Goal: Register for event/course

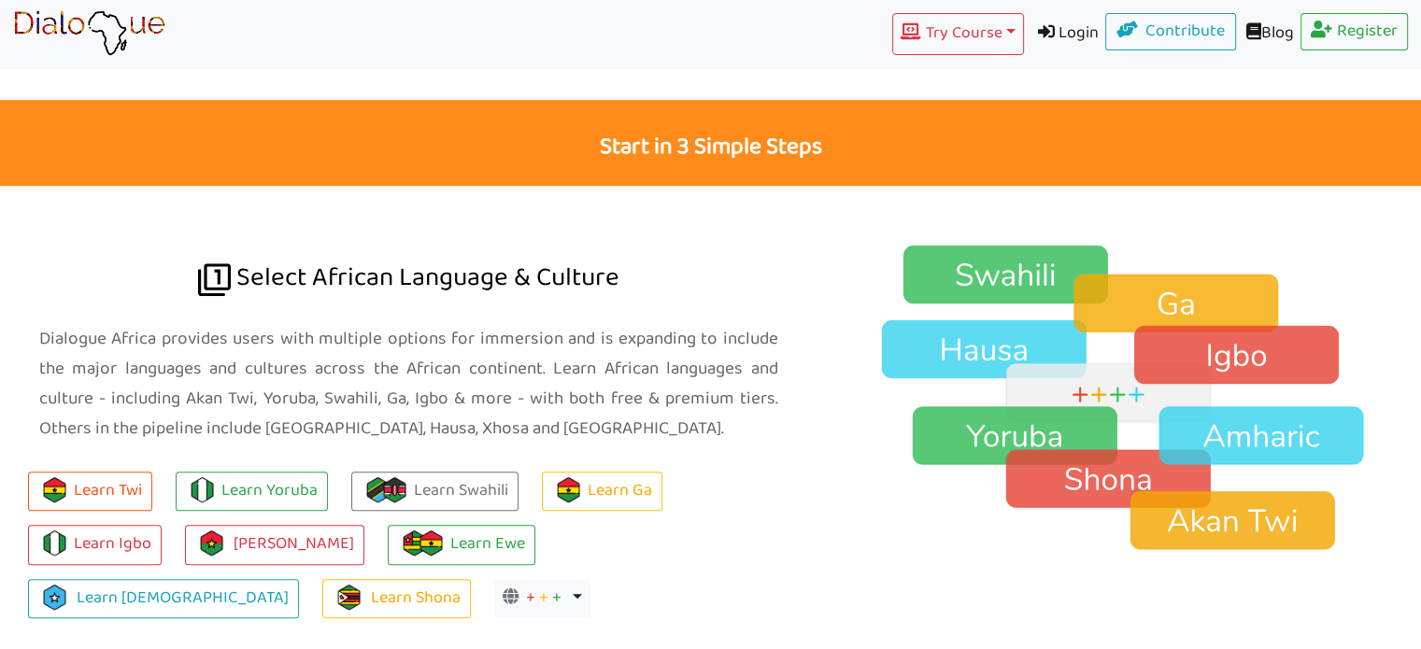
scroll to position [1170, 0]
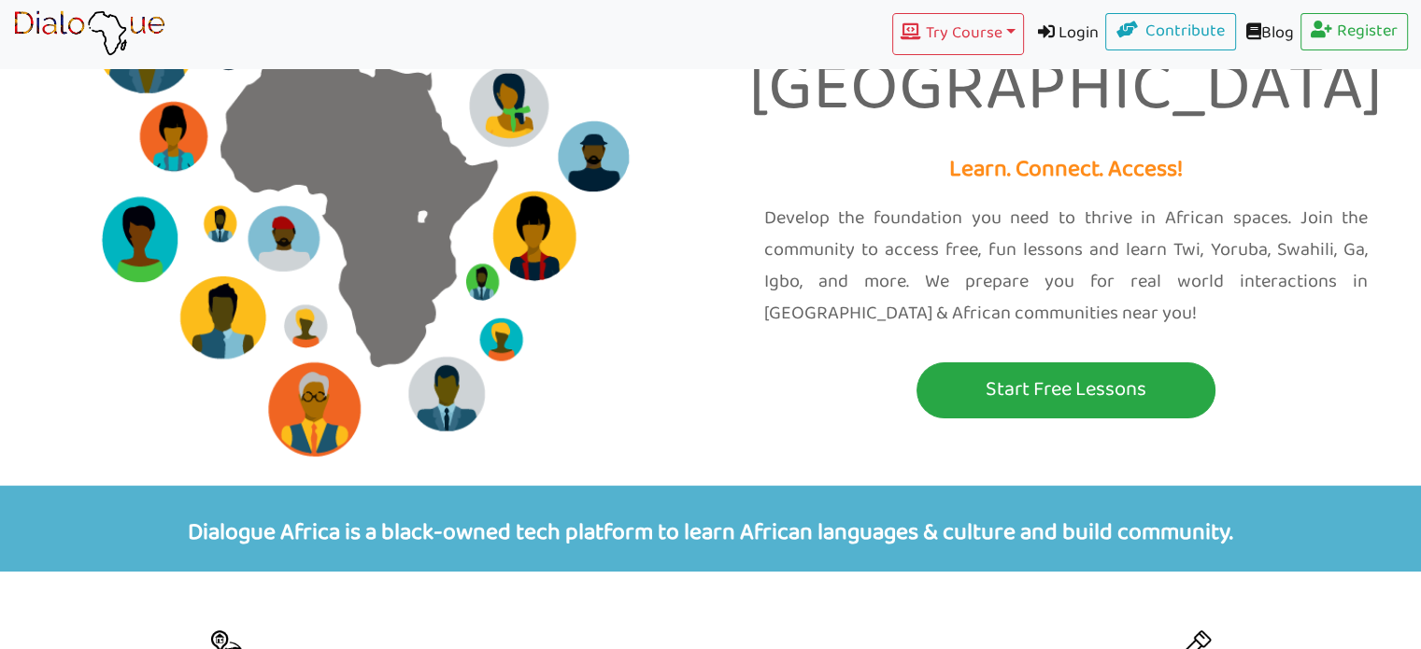
scroll to position [224, 0]
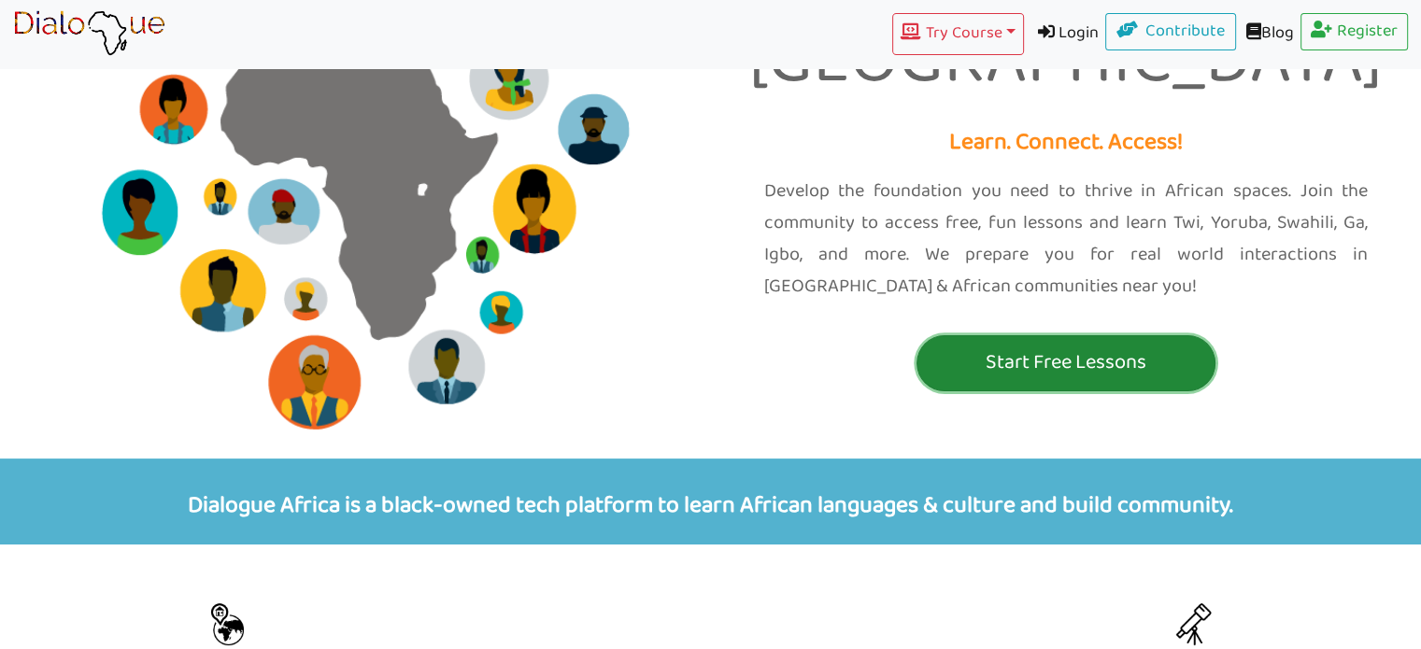
click at [1050, 346] on p "Start Free Lessons" at bounding box center [1066, 363] width 290 height 35
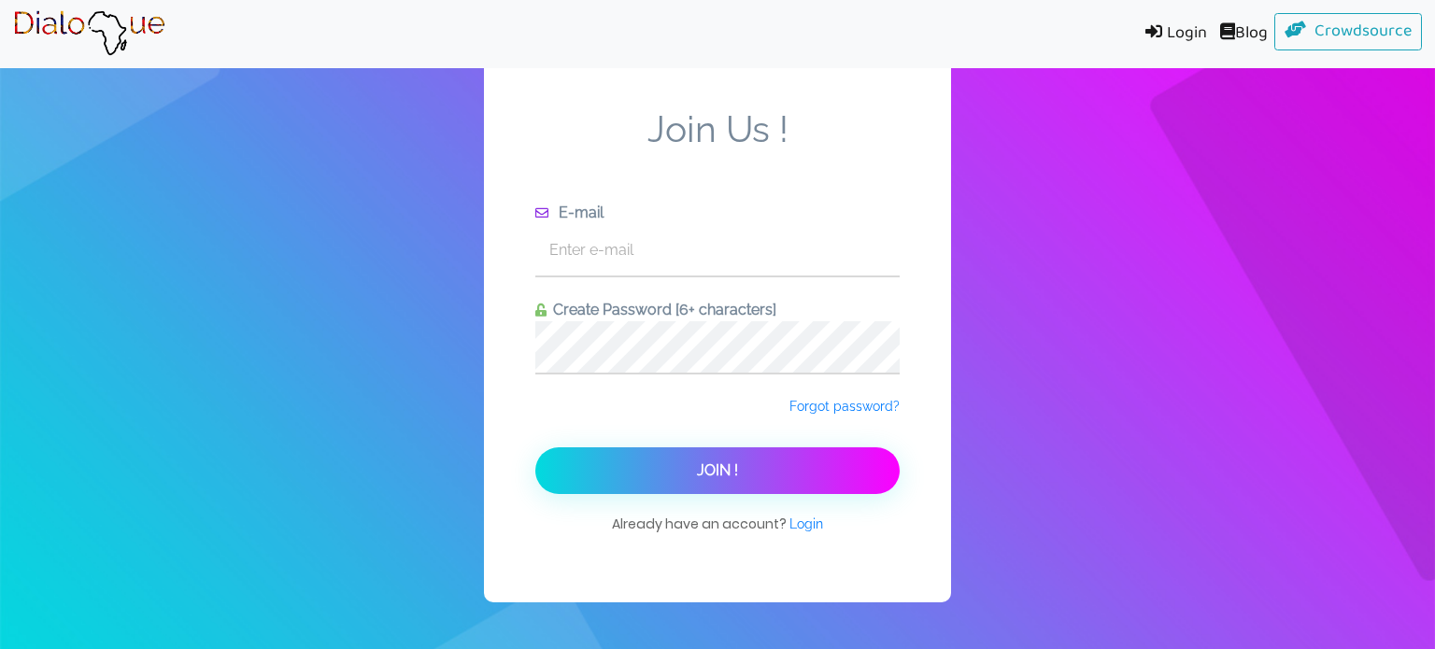
click at [667, 281] on form "Join Us ! E-mail Create Password [6+ characters] Forgot password? Join !" at bounding box center [717, 300] width 364 height 387
click at [639, 264] on input "text" at bounding box center [717, 249] width 364 height 51
type input "b"
click at [1335, 26] on link "Crowdsource" at bounding box center [1348, 31] width 149 height 37
click at [651, 230] on input "text" at bounding box center [717, 249] width 364 height 51
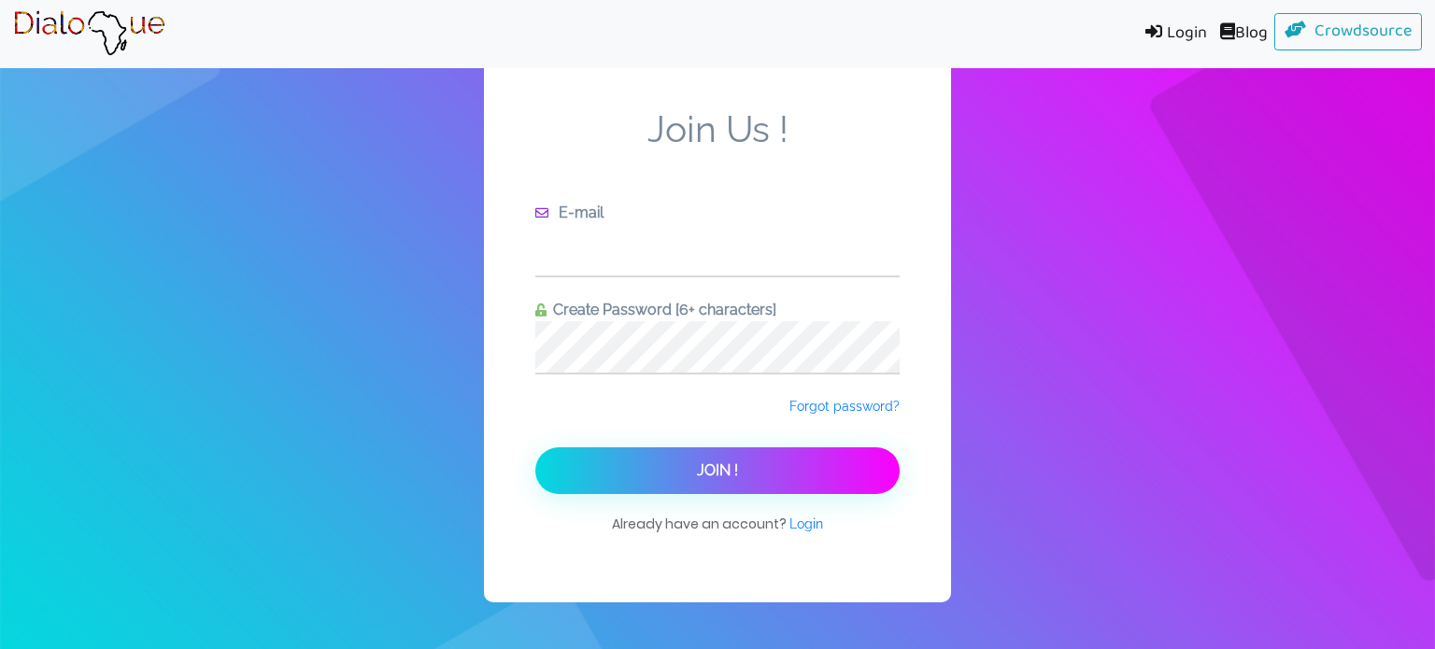
type input "b"
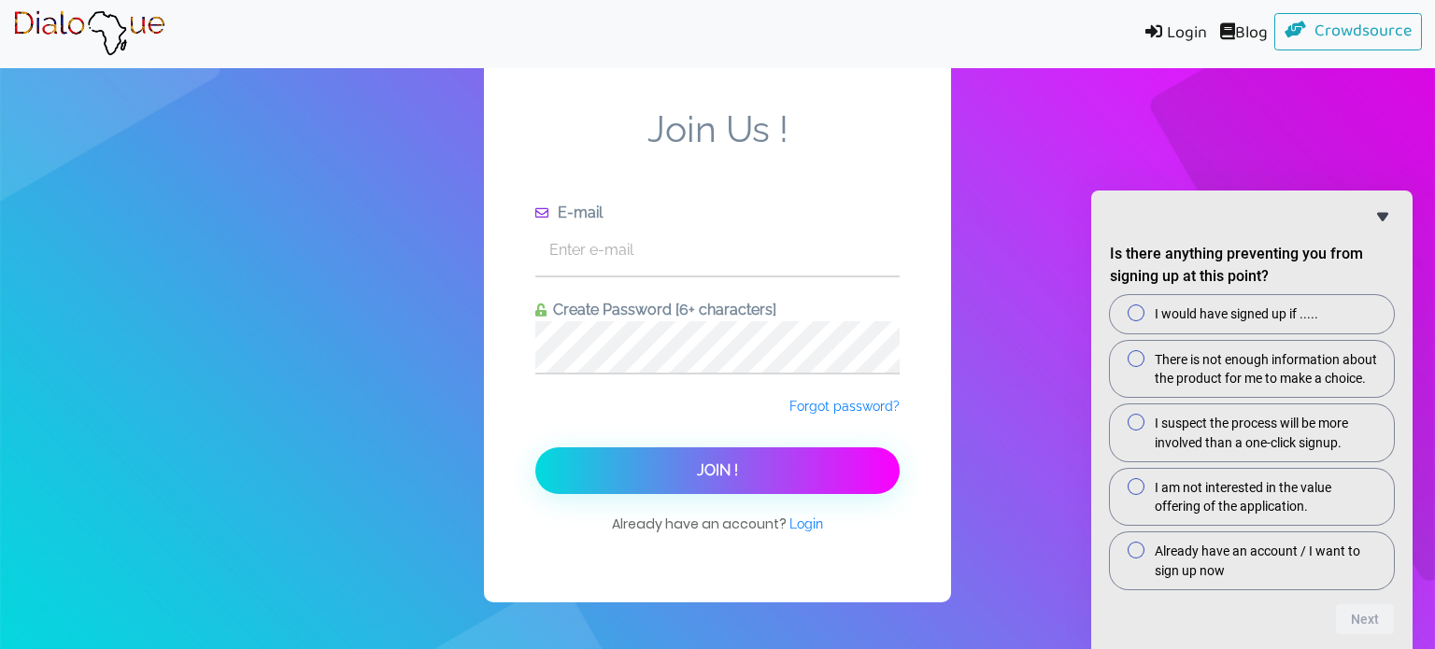
click at [1380, 206] on icon "Hide survey" at bounding box center [1382, 217] width 22 height 22
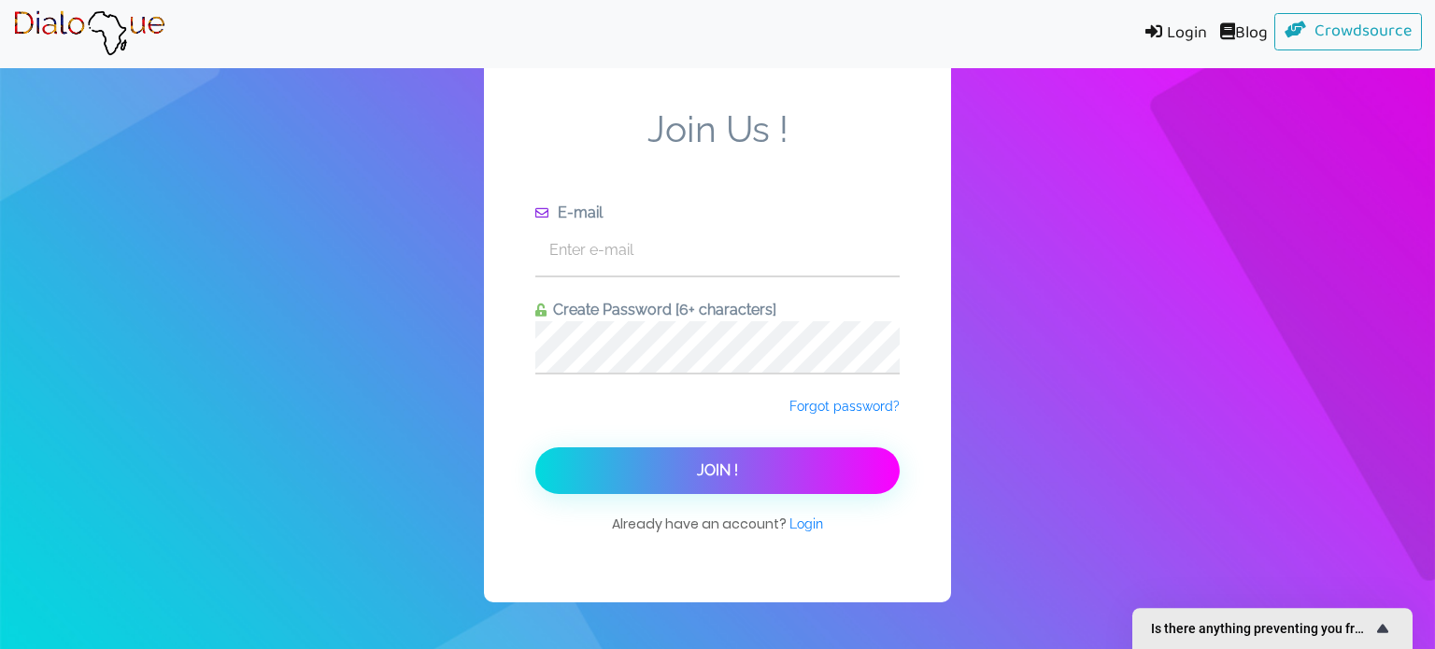
click at [1316, 627] on span "Is there anything preventing you from signing up at this point?" at bounding box center [1261, 628] width 220 height 15
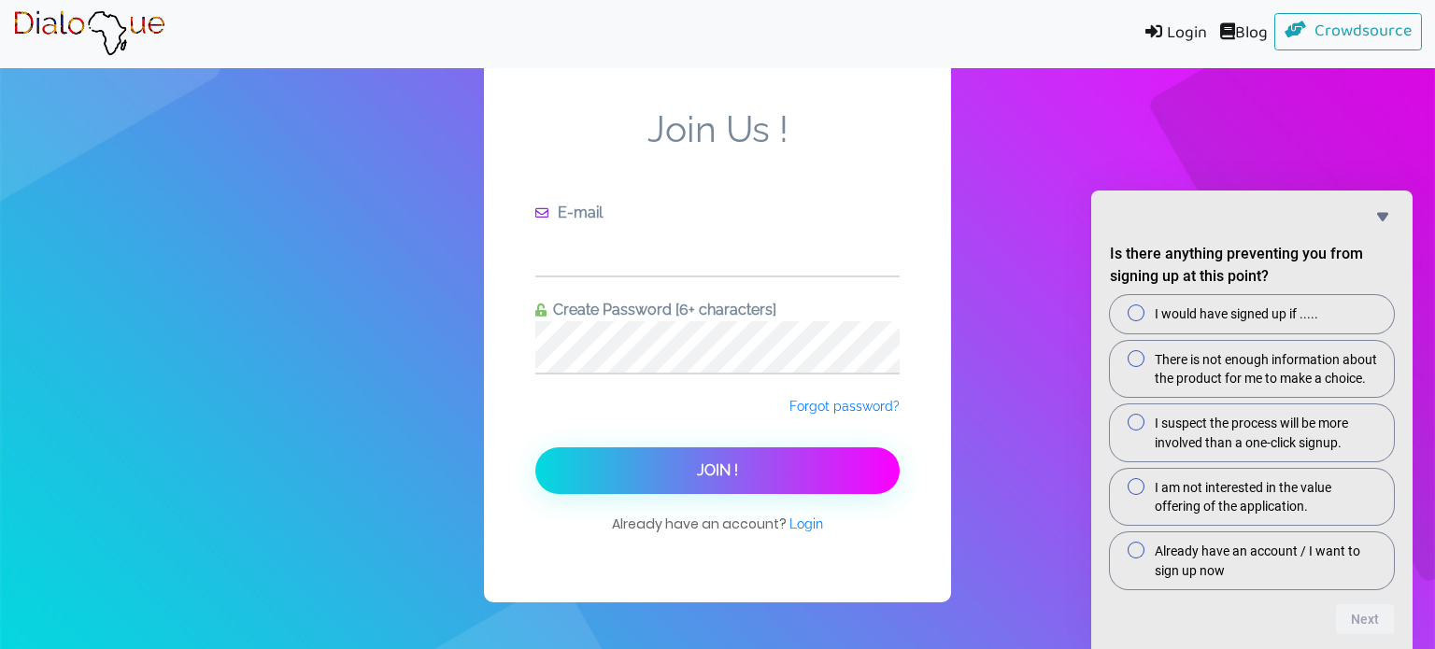
click at [635, 250] on input "text" at bounding box center [717, 249] width 364 height 51
click at [624, 261] on input "text" at bounding box center [717, 249] width 364 height 51
type input "btembong"
click at [805, 512] on div "Join Us ! E-mail btembong Create Password [6+ characters] Forgot password? Join…" at bounding box center [717, 324] width 467 height 555
click at [805, 518] on span "Login" at bounding box center [806, 524] width 34 height 15
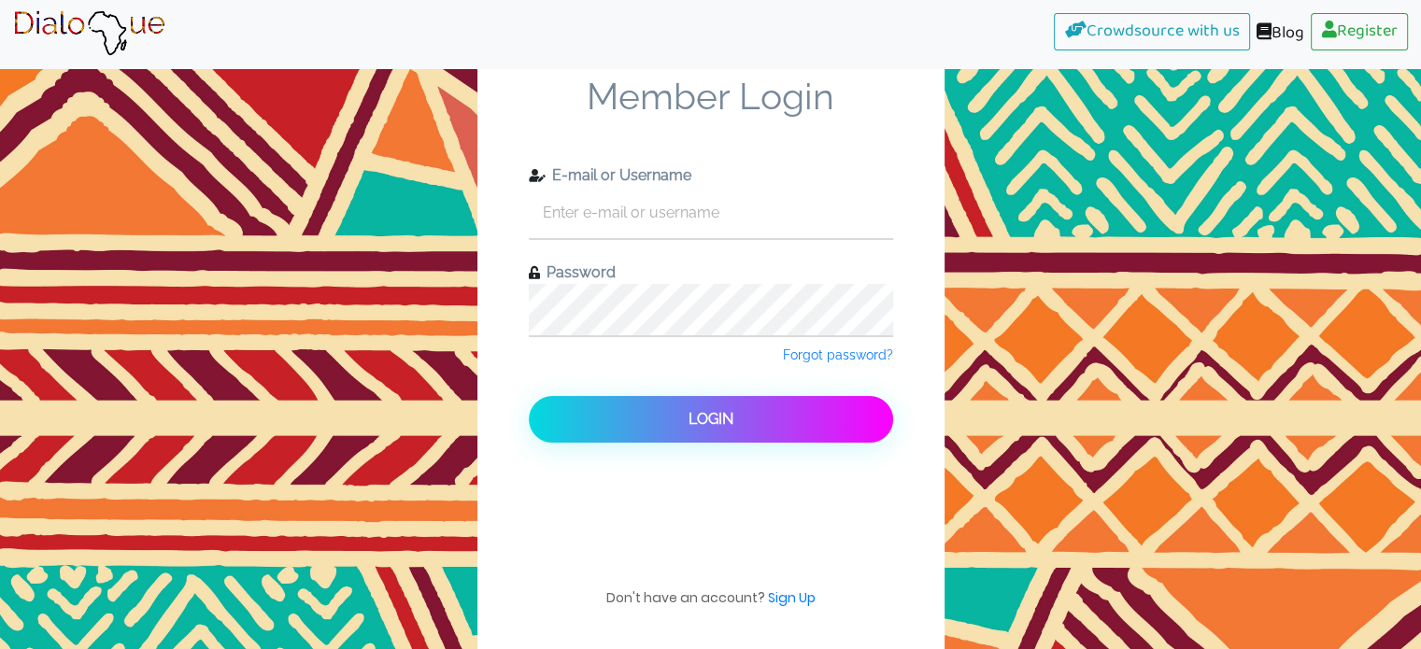
click at [121, 34] on img at bounding box center [89, 33] width 152 height 47
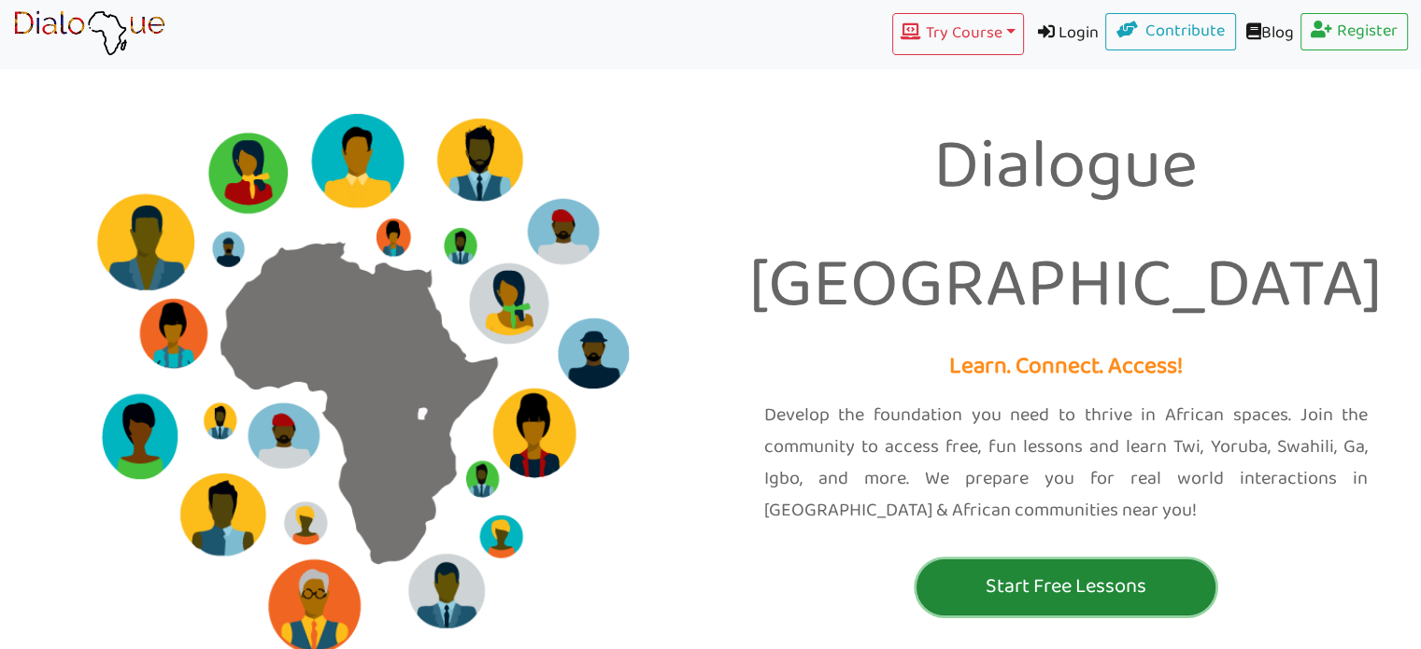
click at [1070, 570] on p "Start Free Lessons" at bounding box center [1066, 587] width 290 height 35
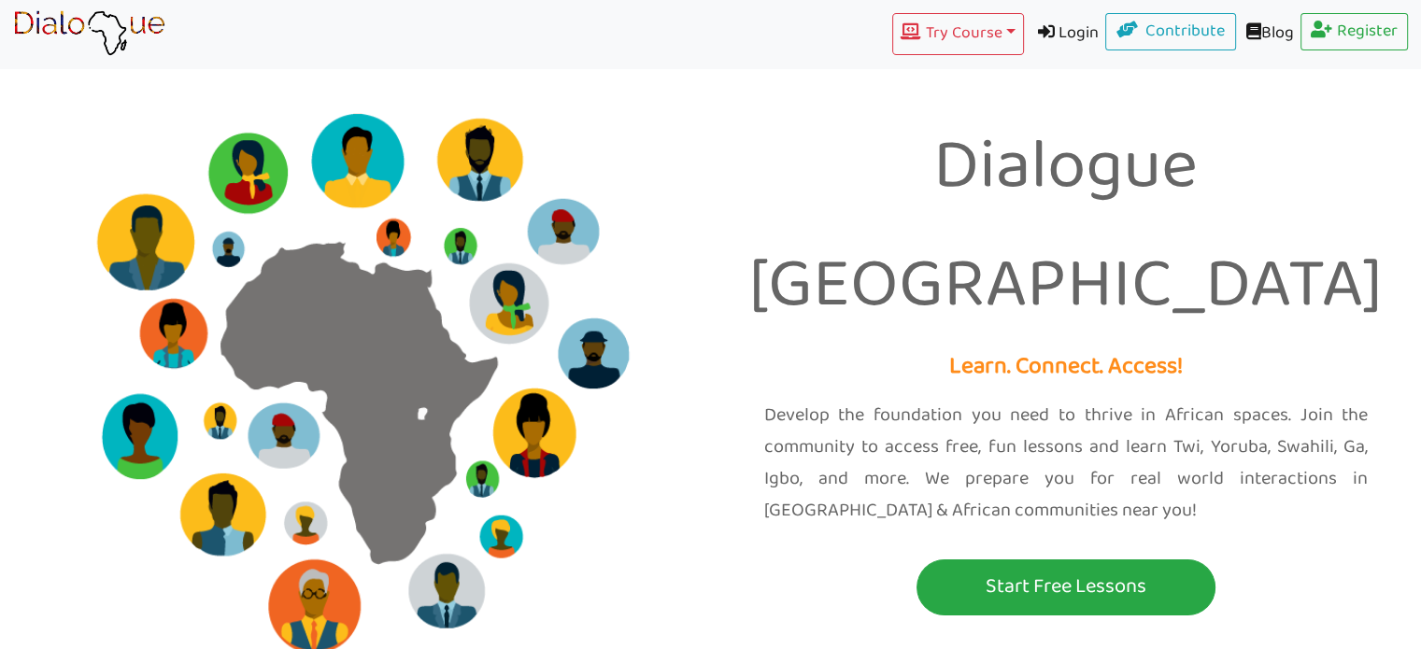
scroll to position [21, 0]
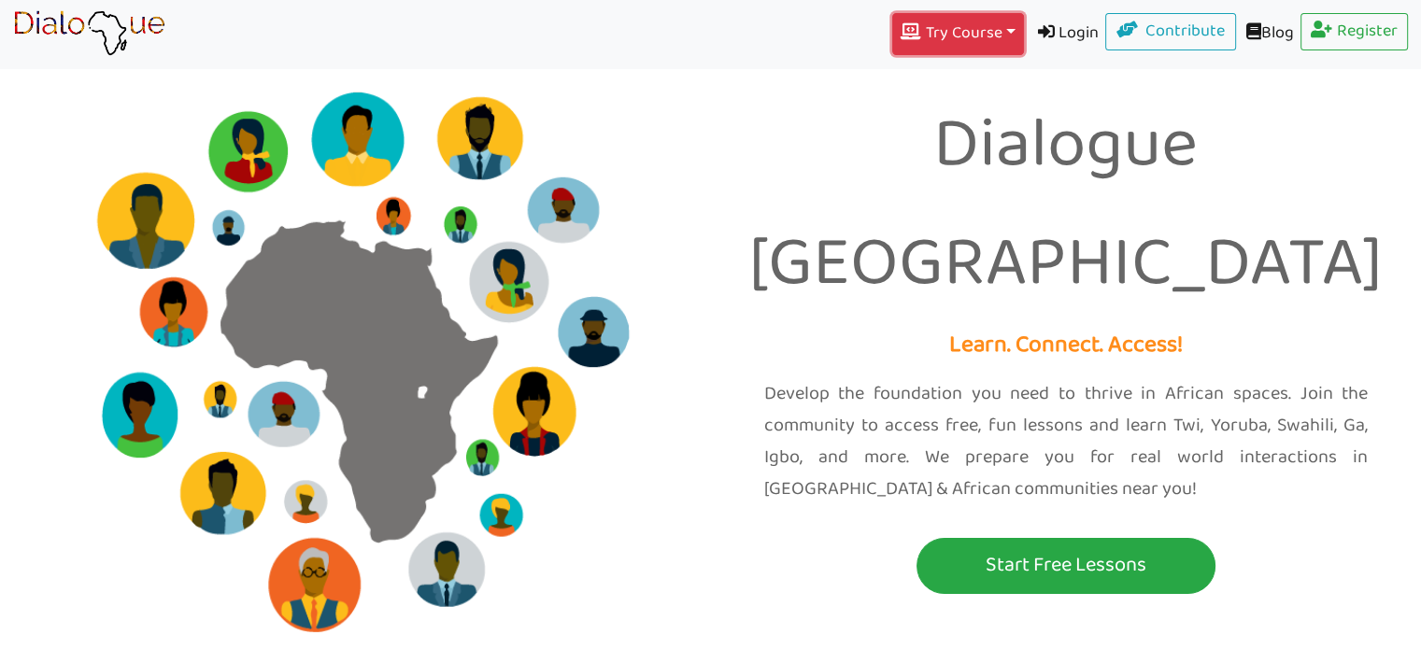
click at [901, 25] on icon "button" at bounding box center [913, 31] width 24 height 17
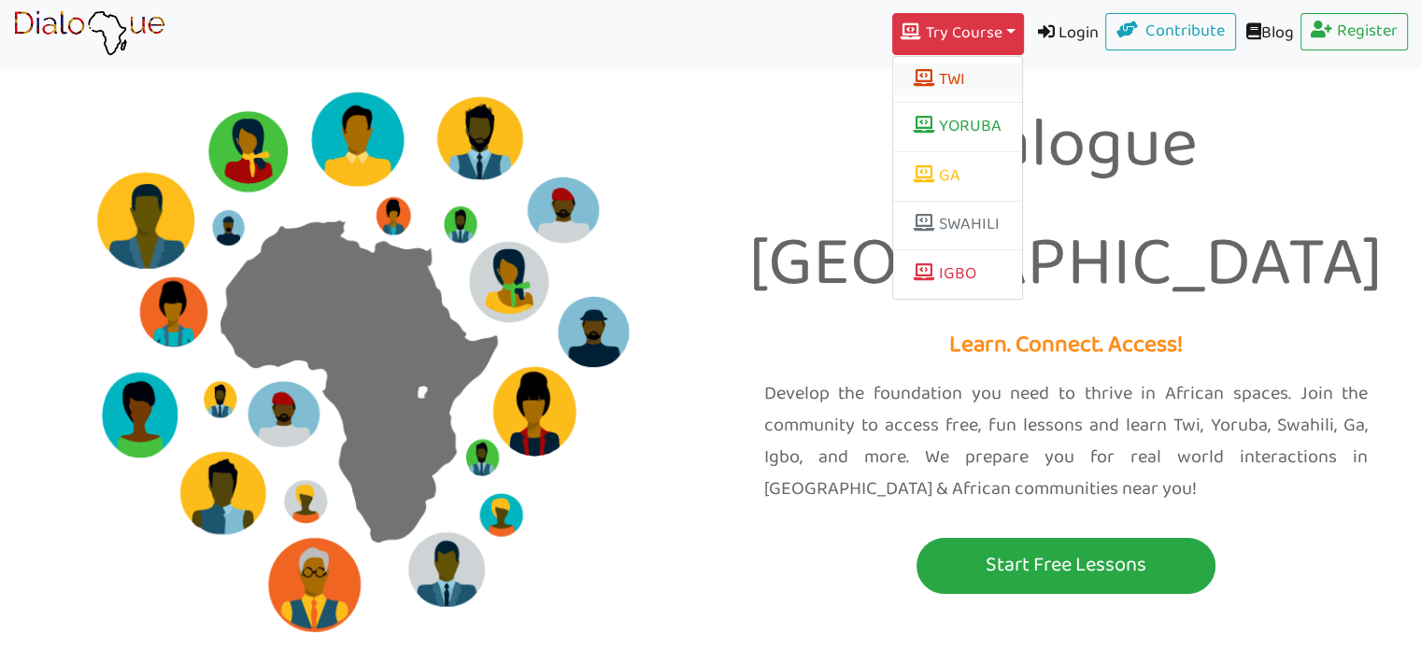
click at [913, 83] on span at bounding box center [926, 77] width 26 height 17
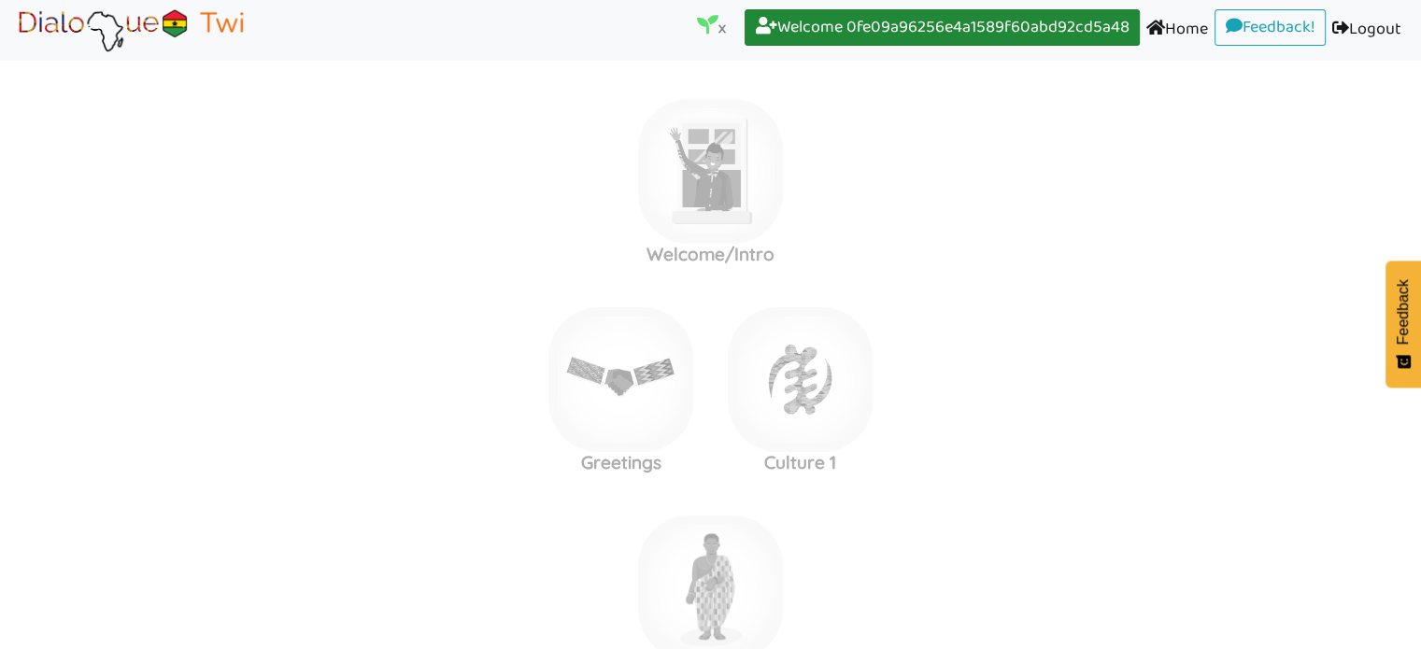
click at [972, 44] on link "Welcome 0fe09a96256e4a1589f60abd92cd5a48 (current)" at bounding box center [942, 27] width 395 height 37
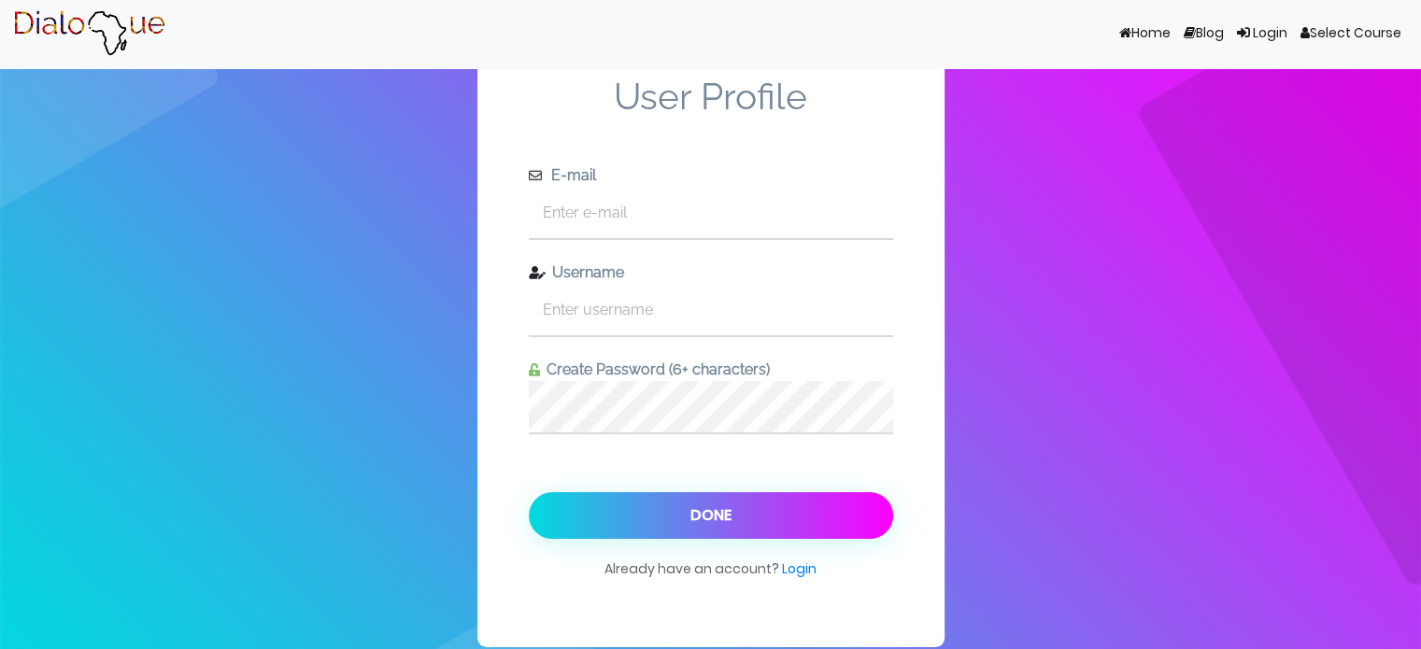
scroll to position [10, 0]
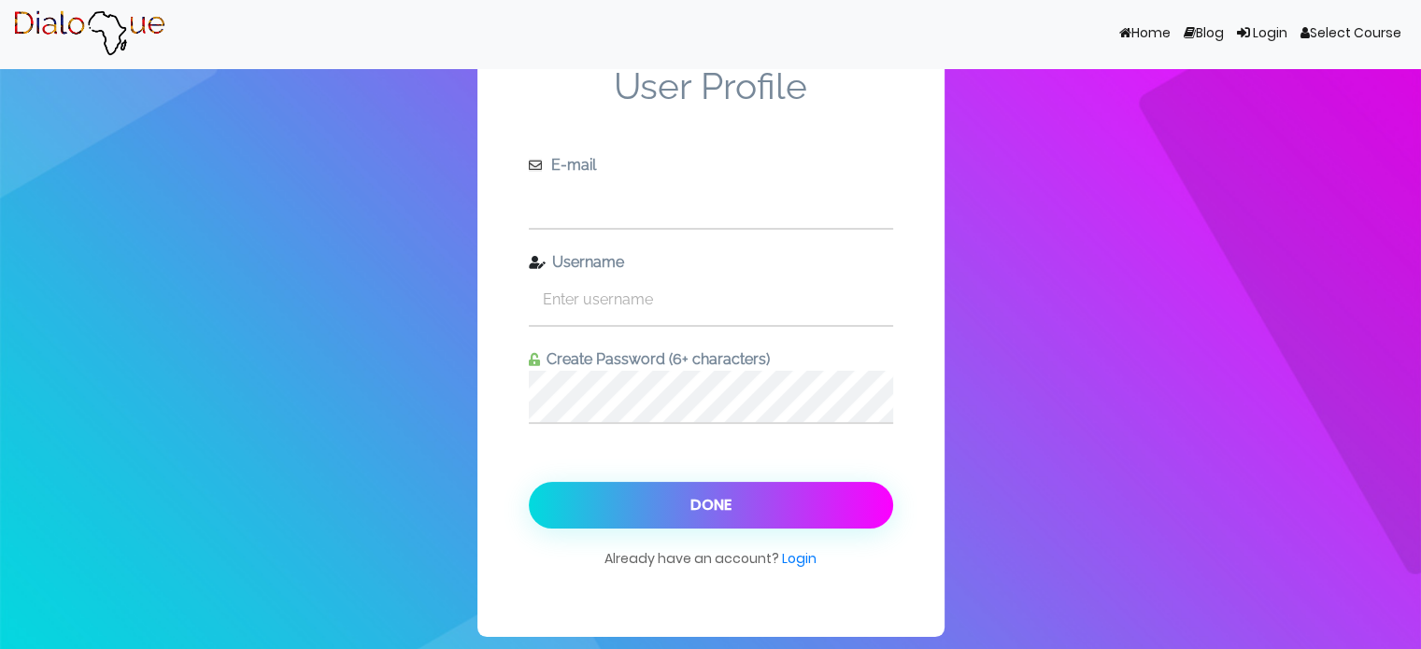
click at [610, 216] on input "text" at bounding box center [711, 202] width 364 height 51
type input "b"
type input "test@digos.cm"
click at [587, 299] on input "text" at bounding box center [711, 299] width 364 height 51
type input "testerr"
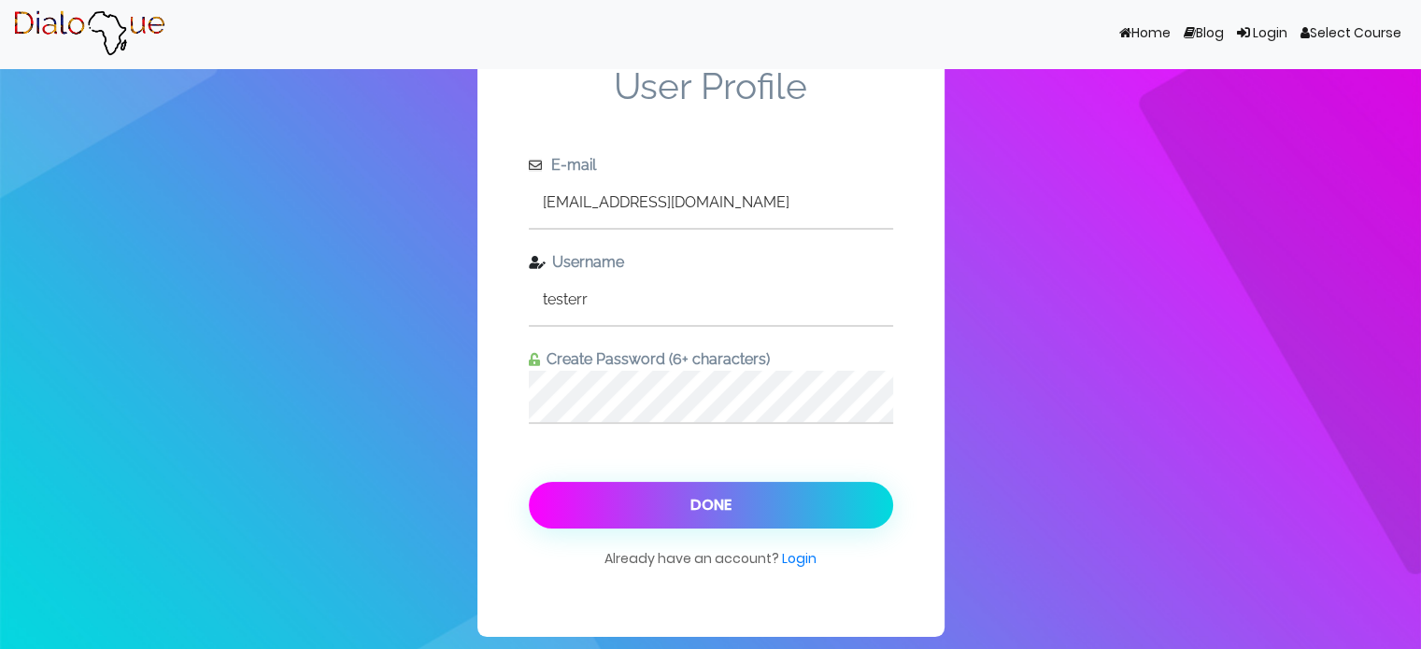
click at [650, 498] on button "Done" at bounding box center [711, 505] width 364 height 47
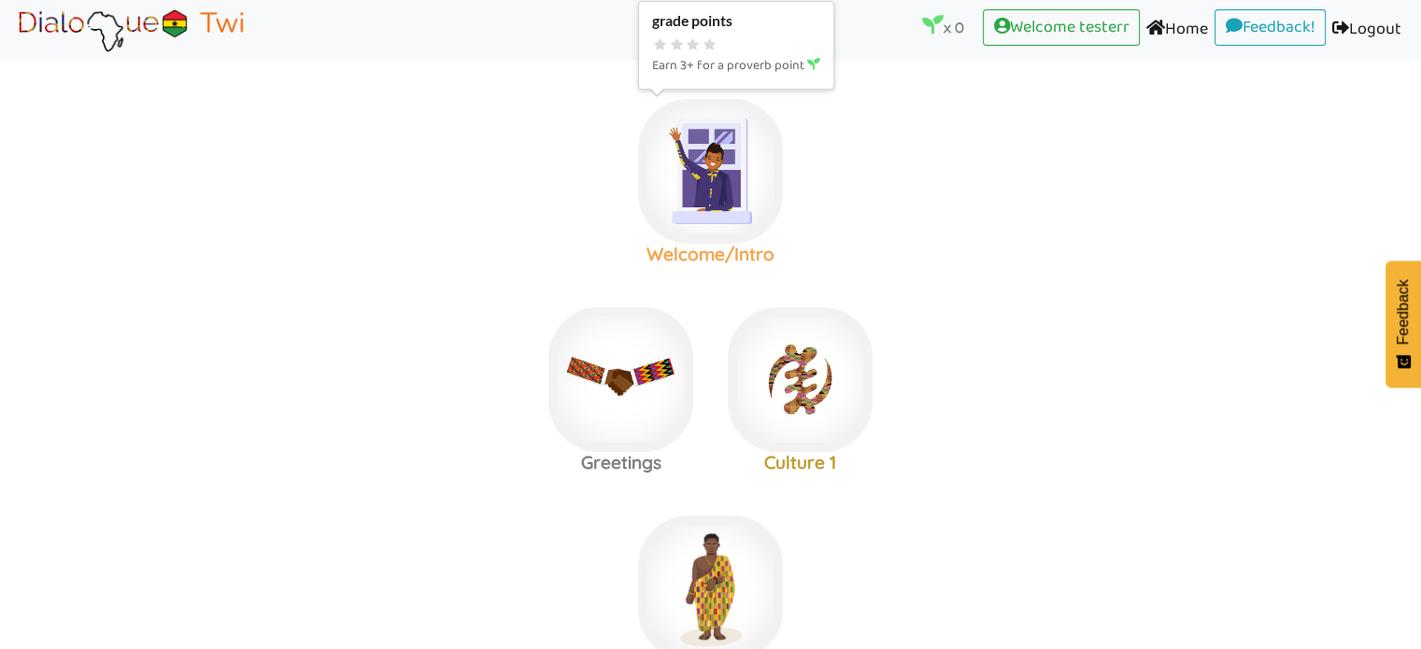
click at [706, 196] on img at bounding box center [710, 171] width 145 height 145
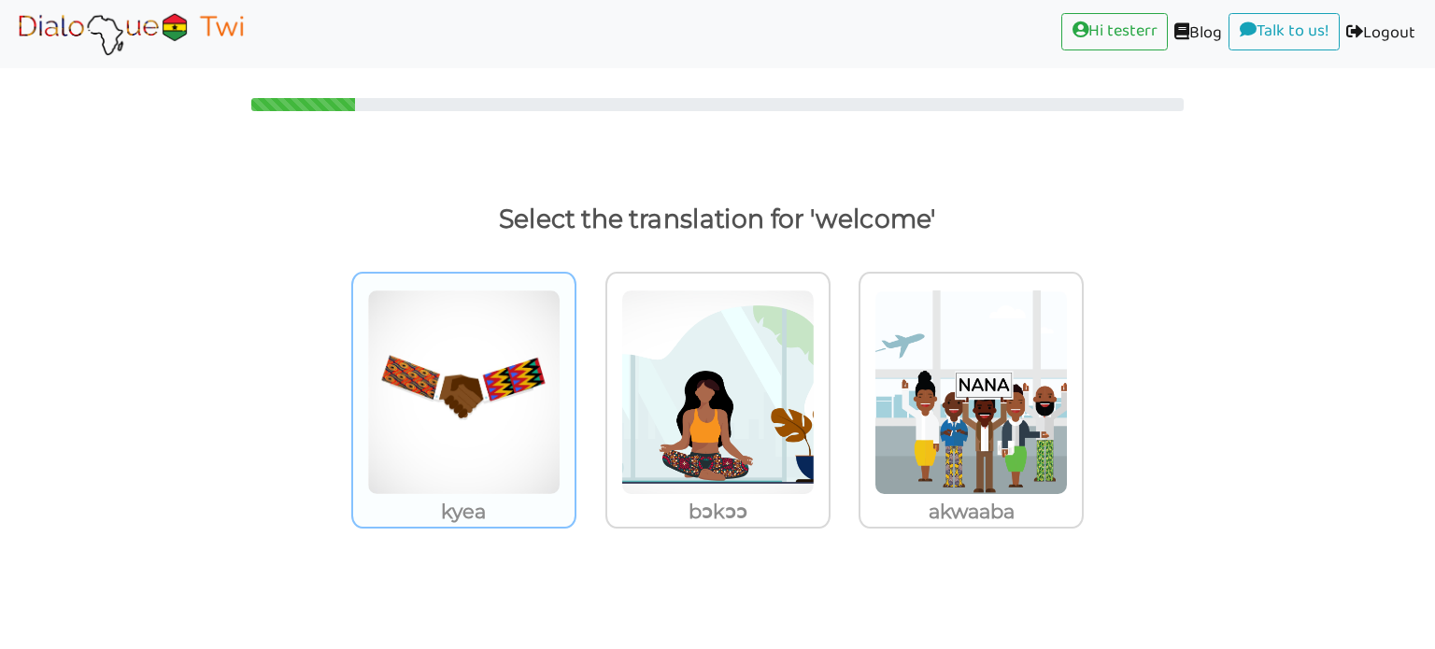
click at [459, 369] on img at bounding box center [463, 393] width 193 height 206
click at [574, 374] on input "kyea" at bounding box center [581, 381] width 14 height 14
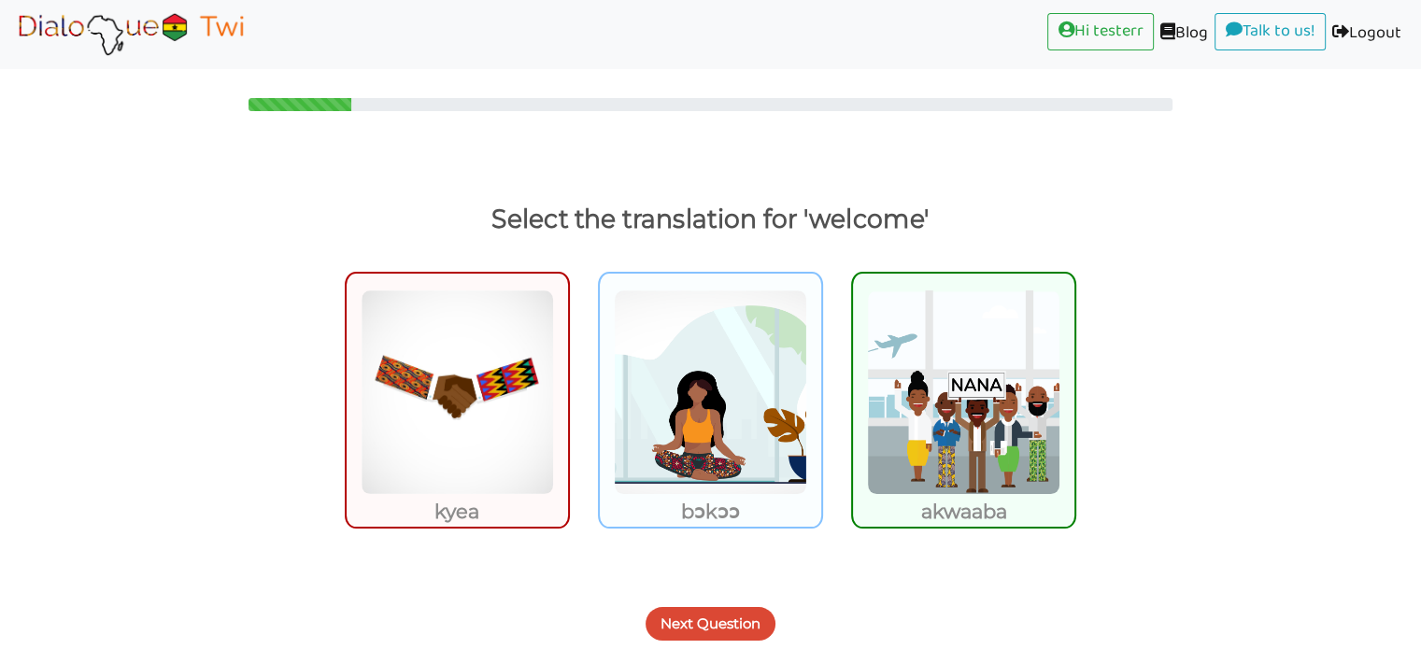
click at [741, 489] on img at bounding box center [710, 393] width 193 height 206
click at [821, 388] on input "bɔkɔɔ" at bounding box center [828, 381] width 14 height 14
click at [1013, 481] on img at bounding box center [963, 393] width 193 height 206
click at [1074, 388] on input "akwaaba" at bounding box center [1081, 381] width 14 height 14
click at [990, 375] on img at bounding box center [963, 393] width 193 height 206
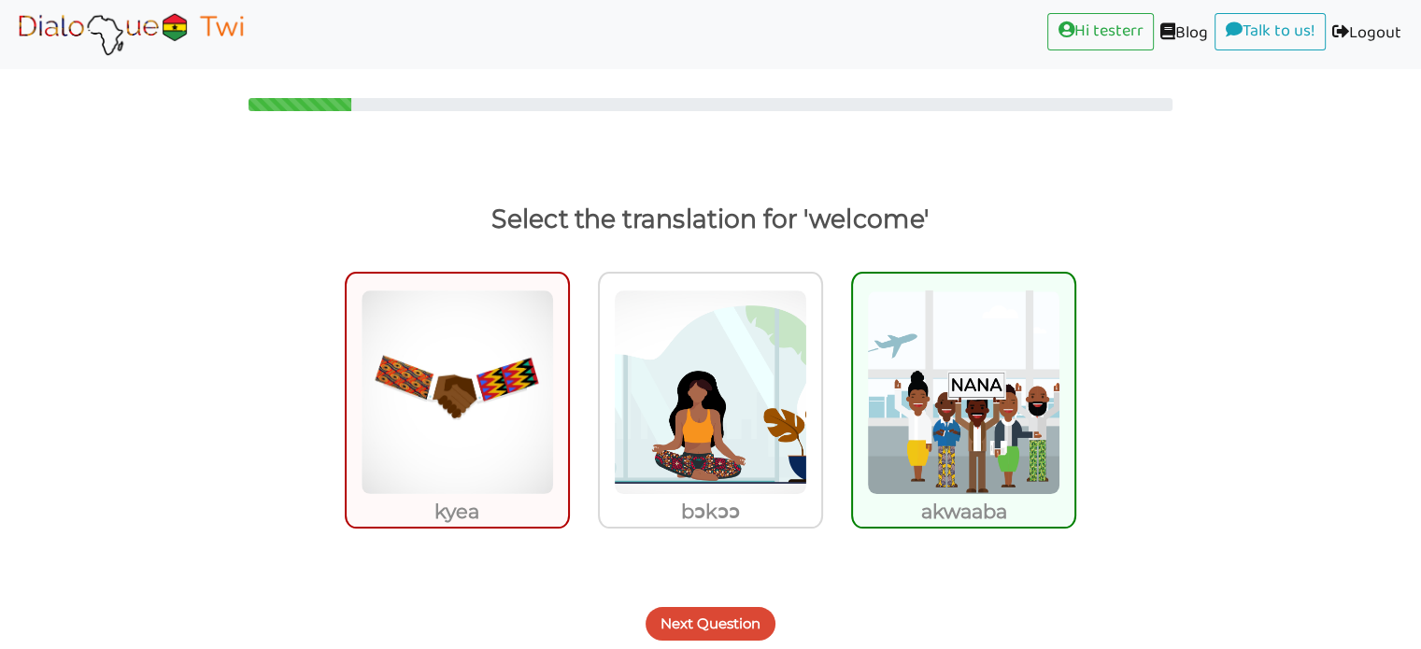
click at [1074, 375] on input "akwaaba" at bounding box center [1081, 381] width 14 height 14
radio input "true"
click at [691, 623] on button "Next Question" at bounding box center [710, 624] width 130 height 34
